Goal: Check status: Check status

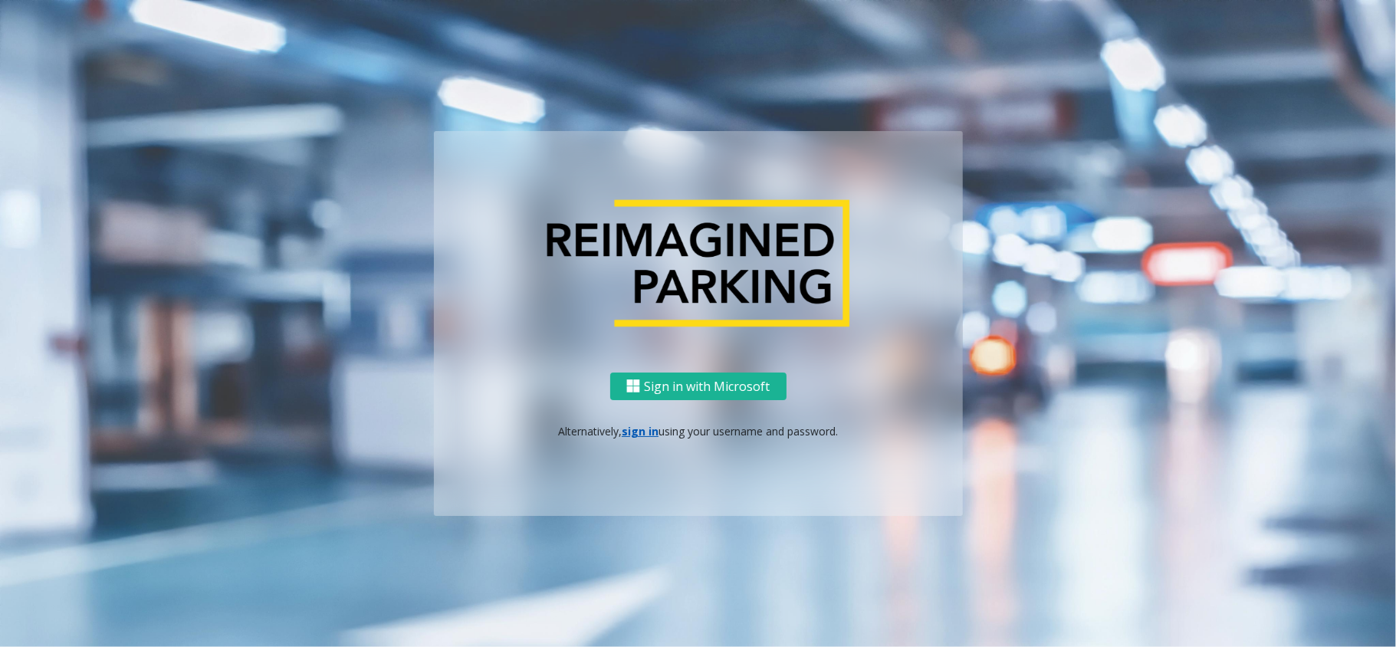
click at [636, 437] on p "Alternatively, sign in using your username and password." at bounding box center [698, 431] width 498 height 16
click at [636, 431] on link "sign in" at bounding box center [640, 431] width 37 height 15
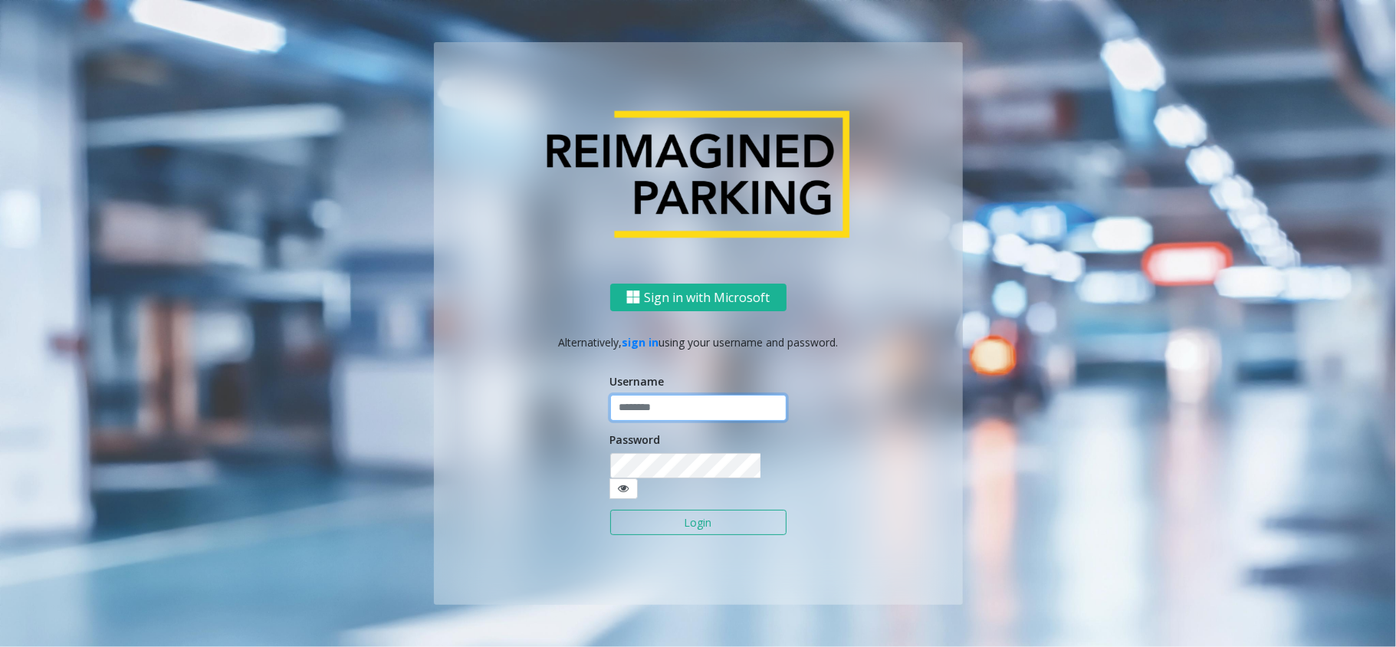
click at [641, 421] on input "text" at bounding box center [698, 408] width 176 height 26
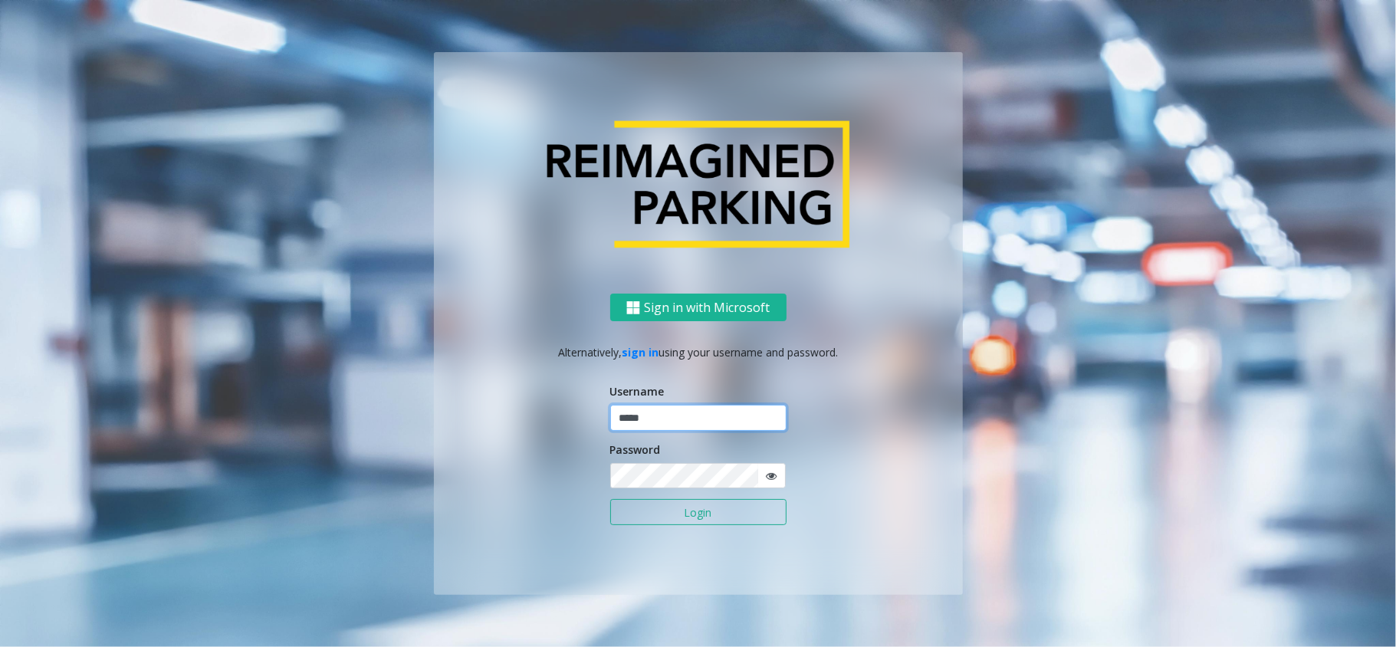
type input "*****"
click at [610, 499] on button "Login" at bounding box center [698, 512] width 176 height 26
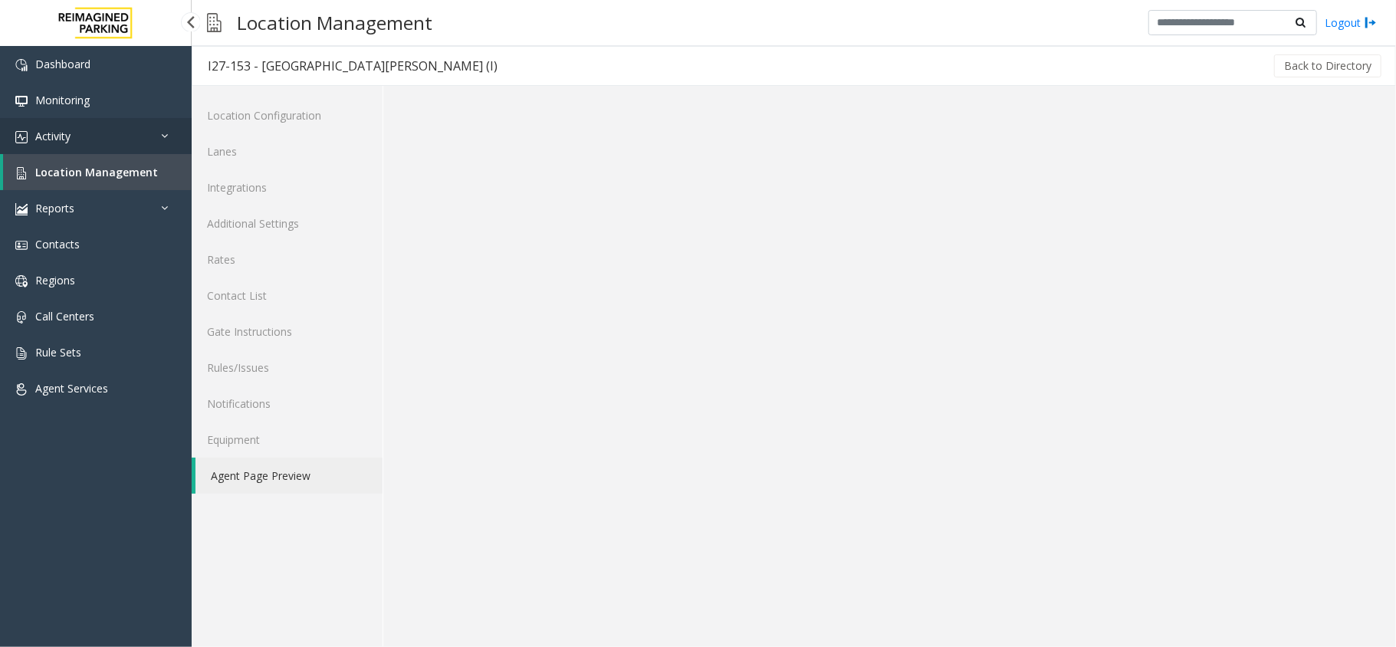
click at [95, 147] on link "Activity" at bounding box center [96, 136] width 192 height 36
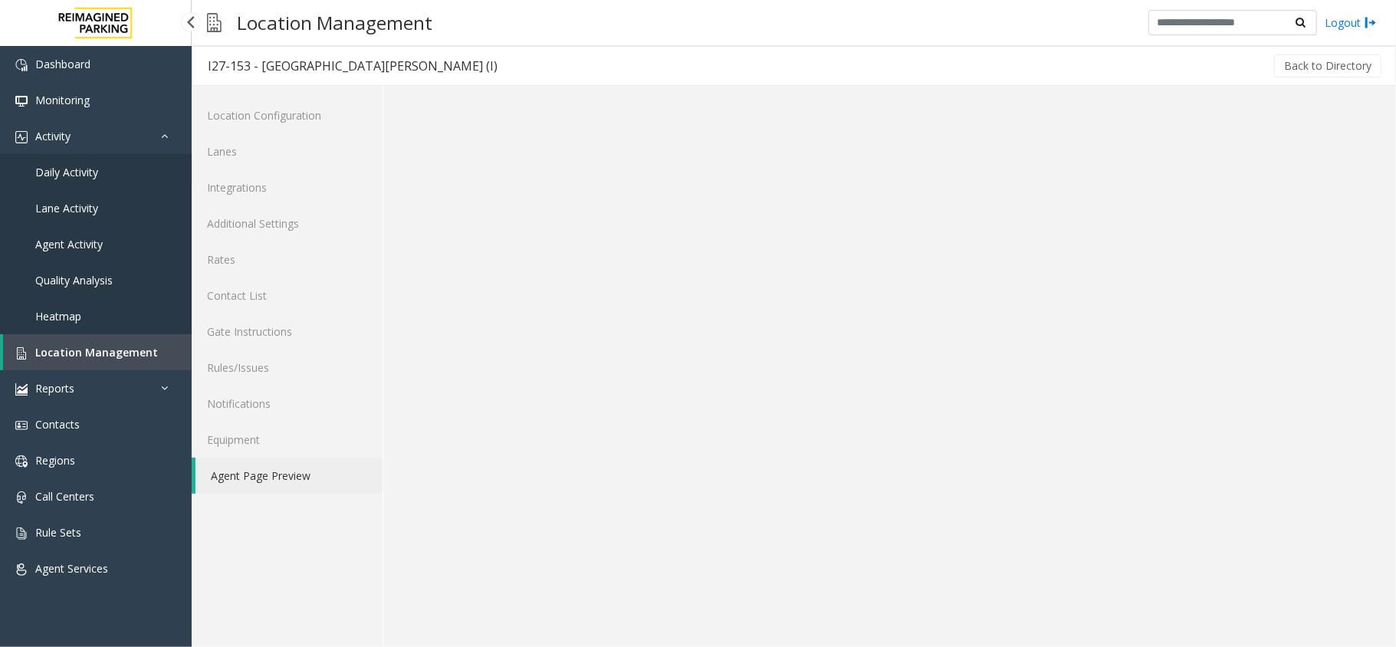
click at [93, 169] on span "Daily Activity" at bounding box center [66, 172] width 63 height 15
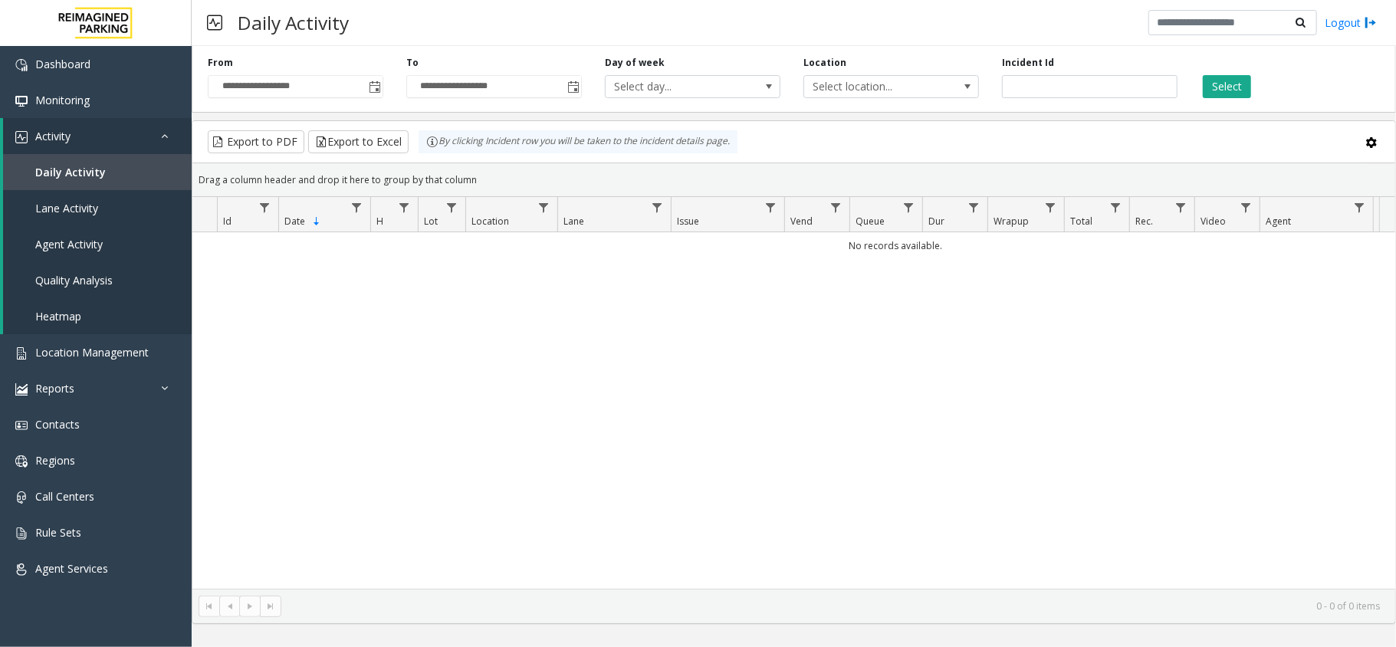
click at [589, 292] on div "No records available." at bounding box center [793, 410] width 1202 height 356
click at [378, 80] on span "Toggle popup" at bounding box center [374, 86] width 17 height 25
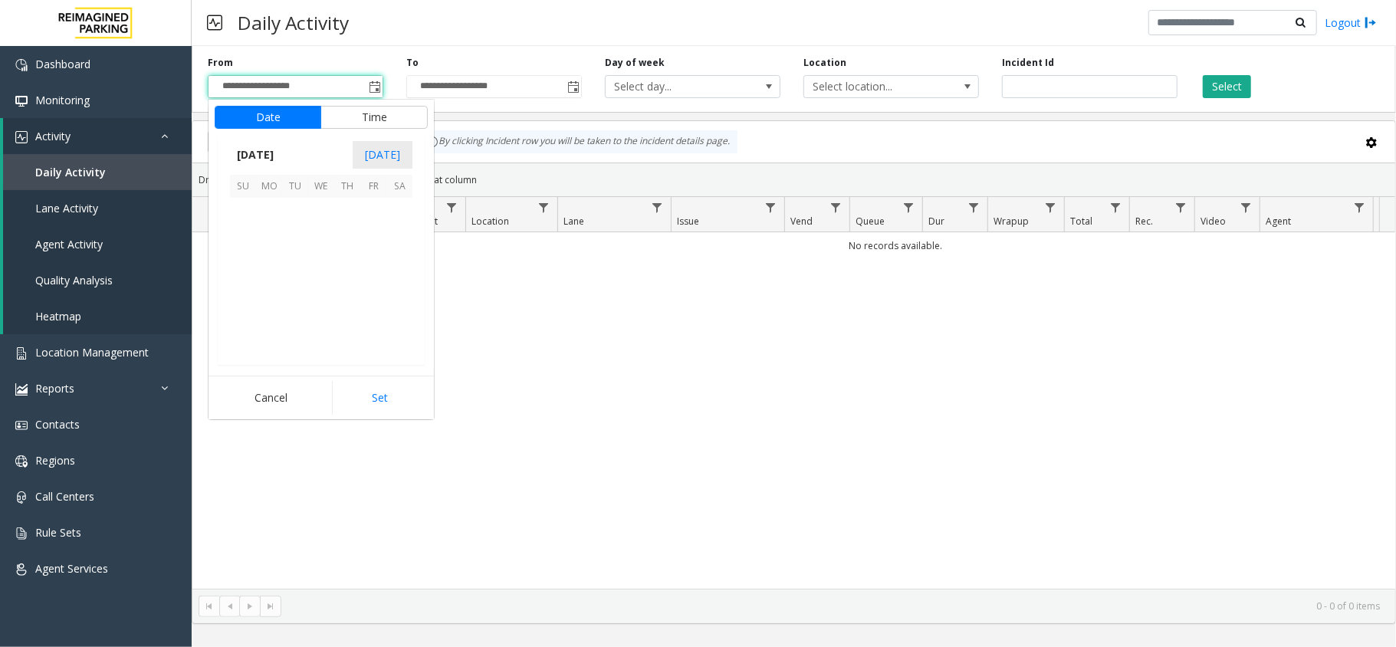
scroll to position [275049, 0]
click at [369, 288] on span "26" at bounding box center [373, 289] width 26 height 26
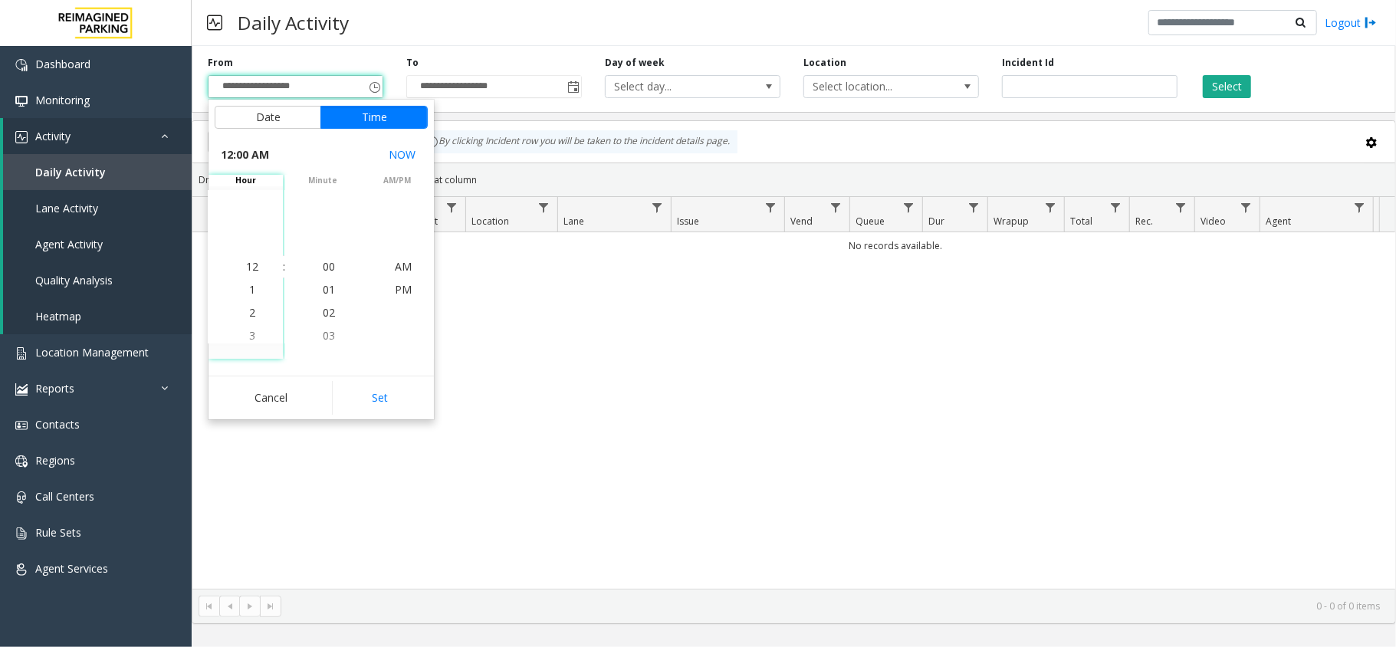
click at [405, 417] on div "Cancel Set" at bounding box center [320, 398] width 225 height 44
click at [396, 399] on button "Set" at bounding box center [380, 398] width 97 height 34
type input "**********"
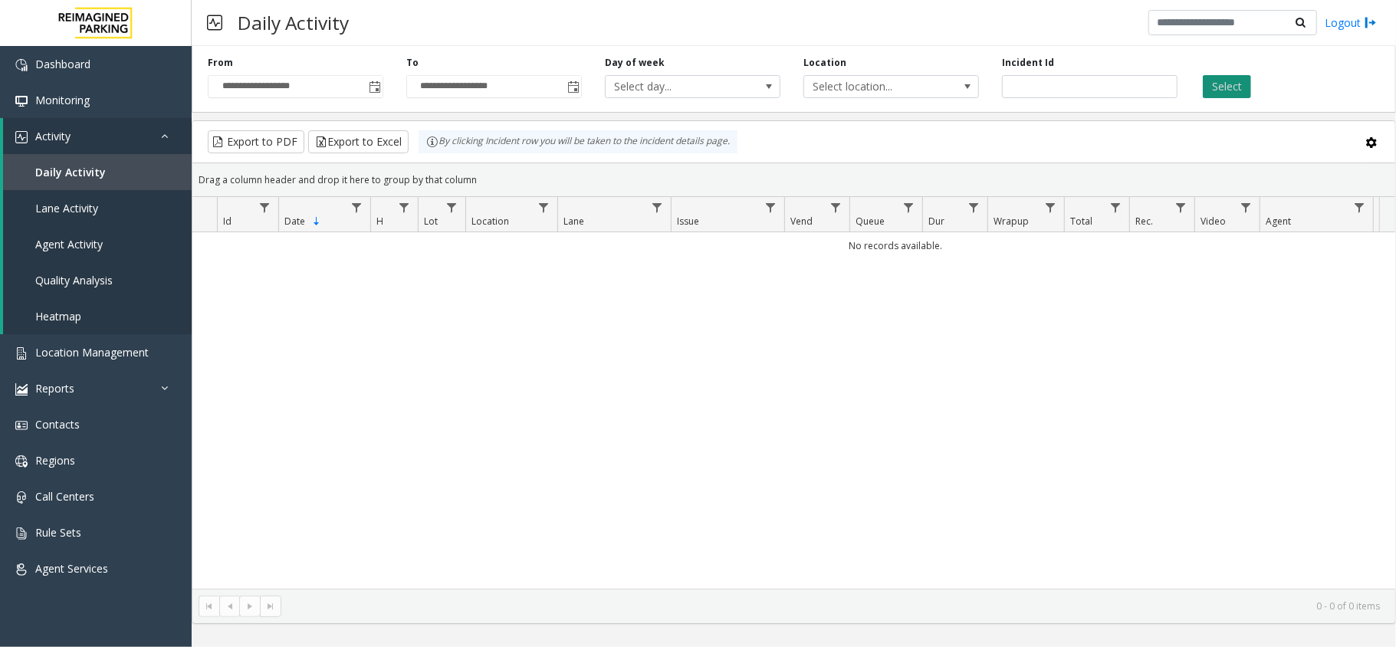
click at [1235, 92] on button "Select" at bounding box center [1226, 86] width 48 height 23
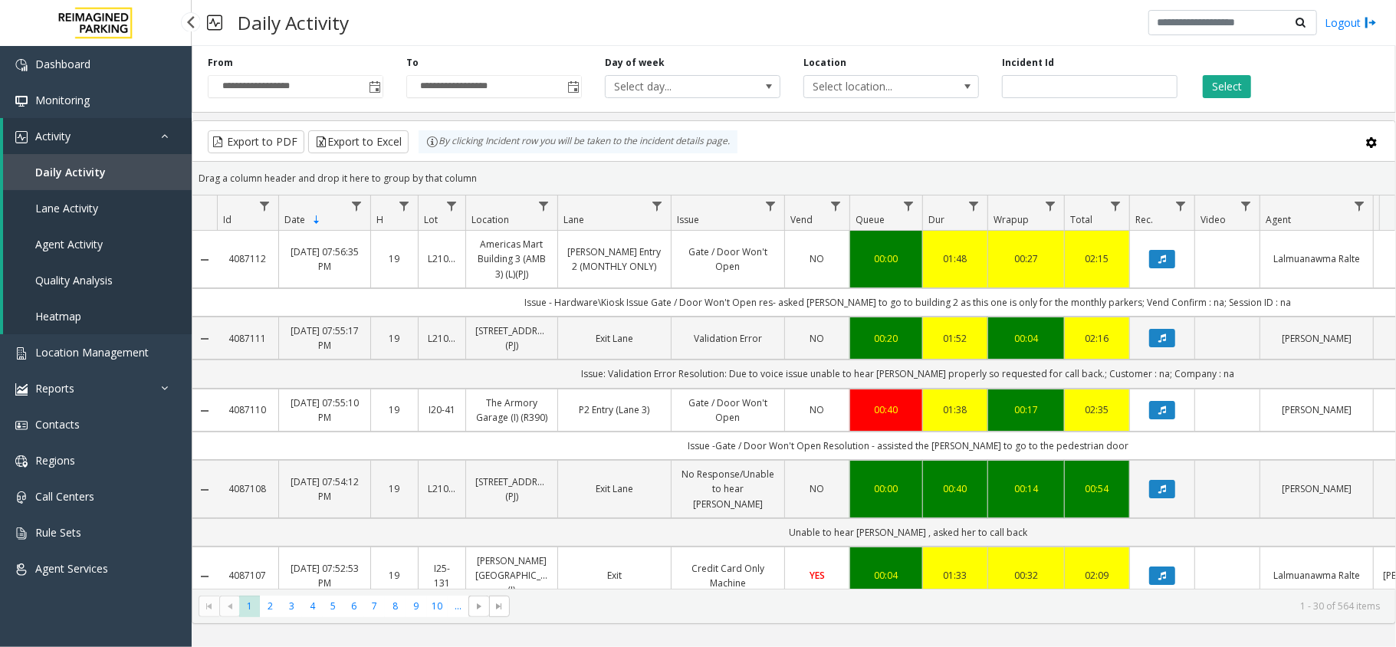
click at [95, 129] on link "Activity" at bounding box center [97, 136] width 189 height 36
